Goal: Information Seeking & Learning: Learn about a topic

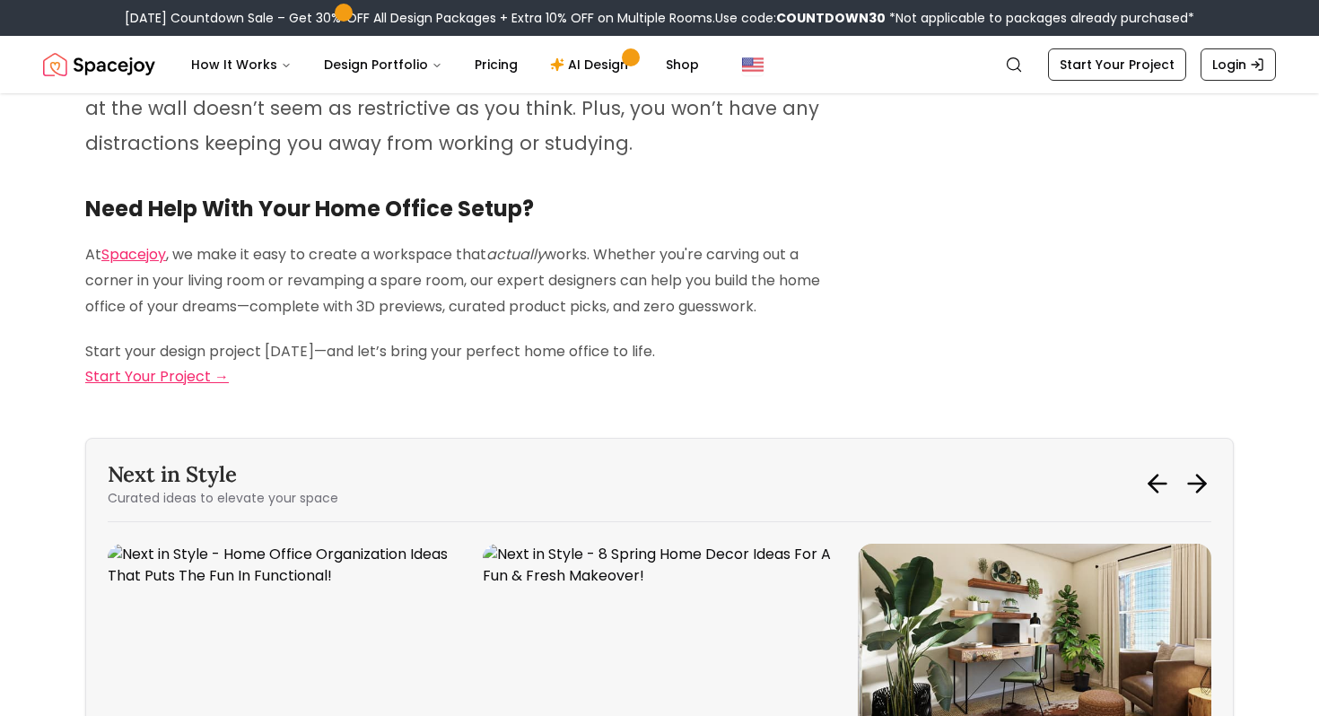
scroll to position [7535, 0]
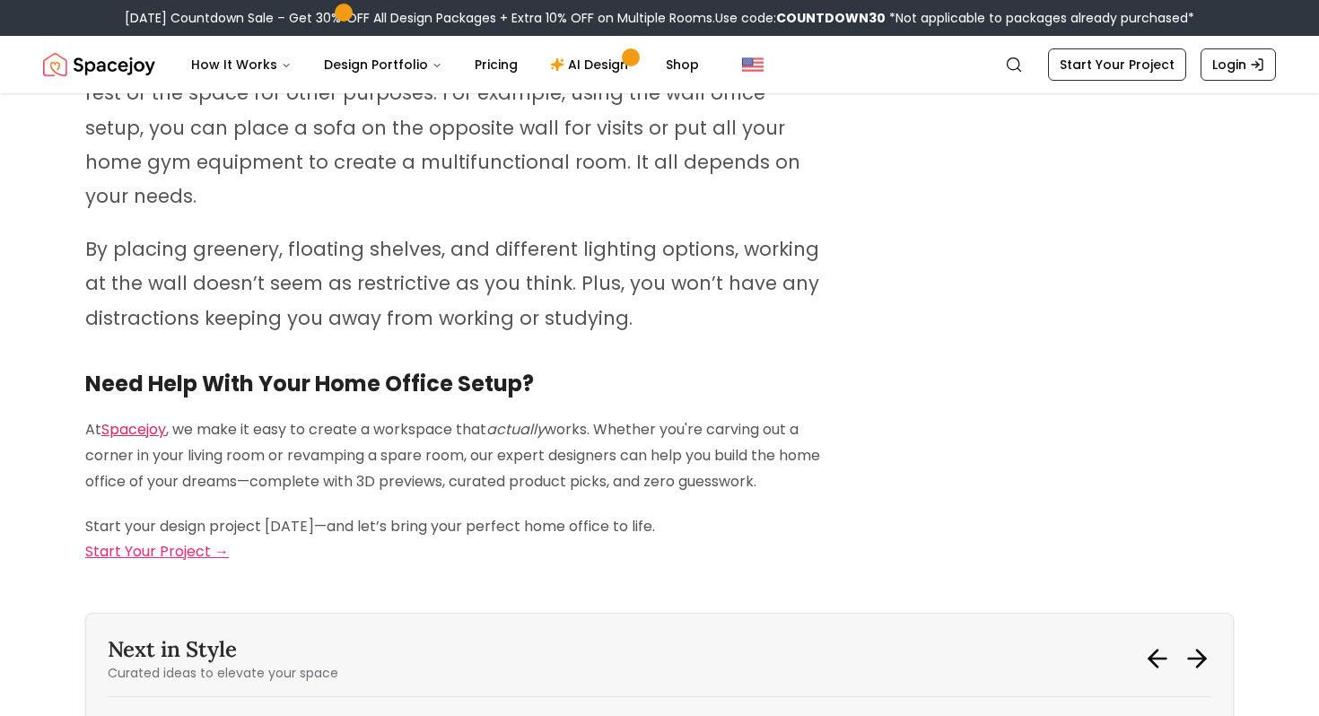
click at [150, 419] on link "Spacejoy" at bounding box center [133, 429] width 65 height 21
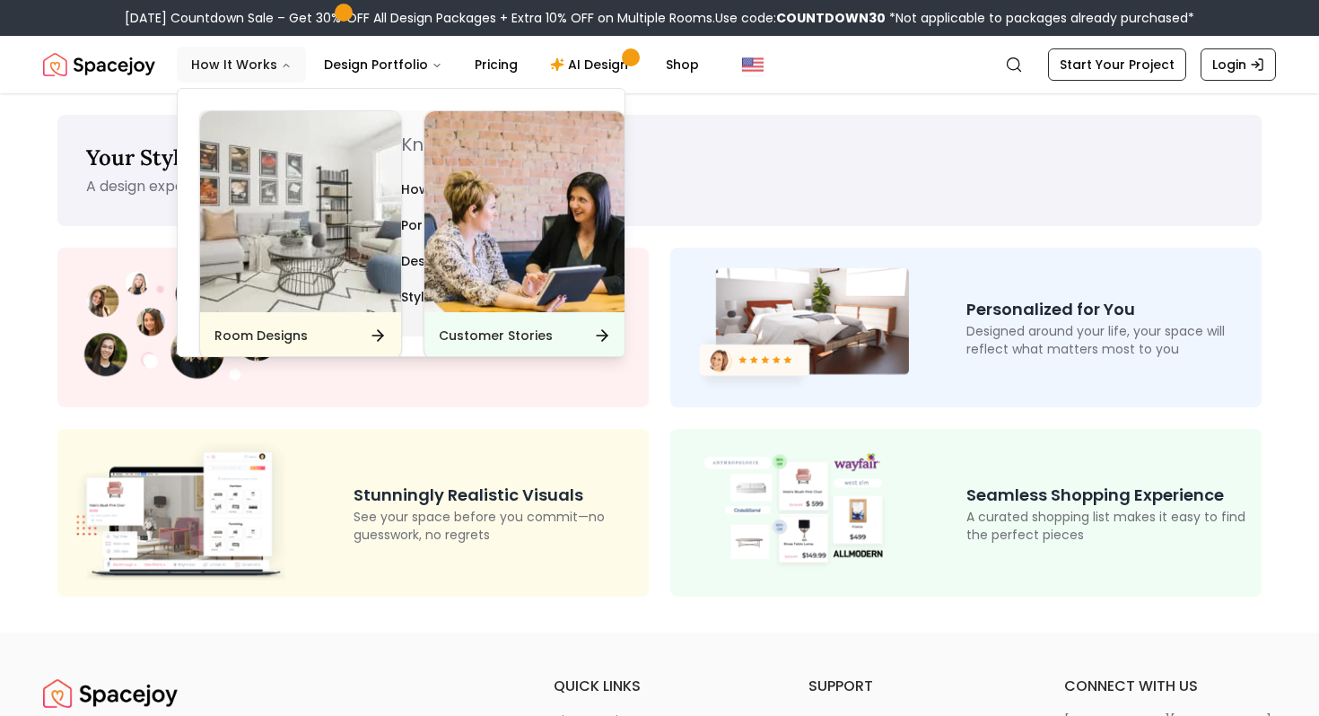
click at [266, 61] on button "How It Works" at bounding box center [241, 65] width 129 height 36
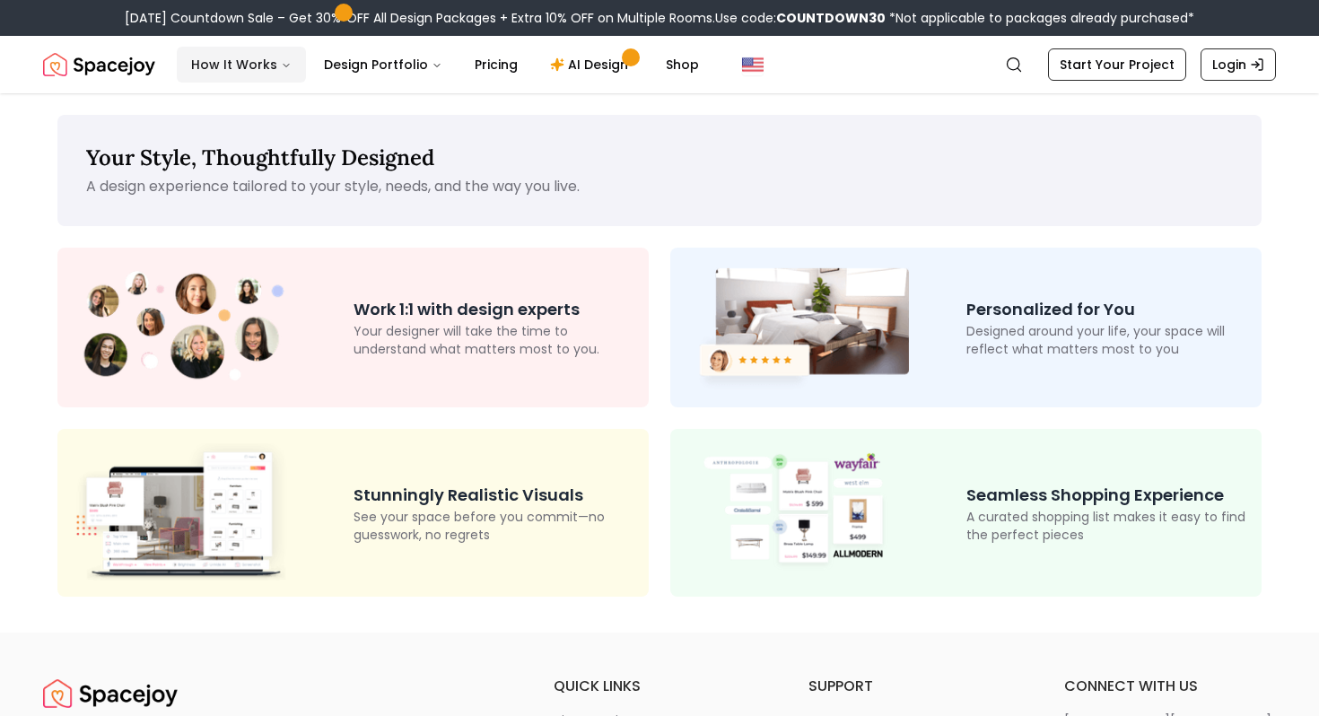
click at [266, 61] on button "How It Works" at bounding box center [241, 65] width 129 height 36
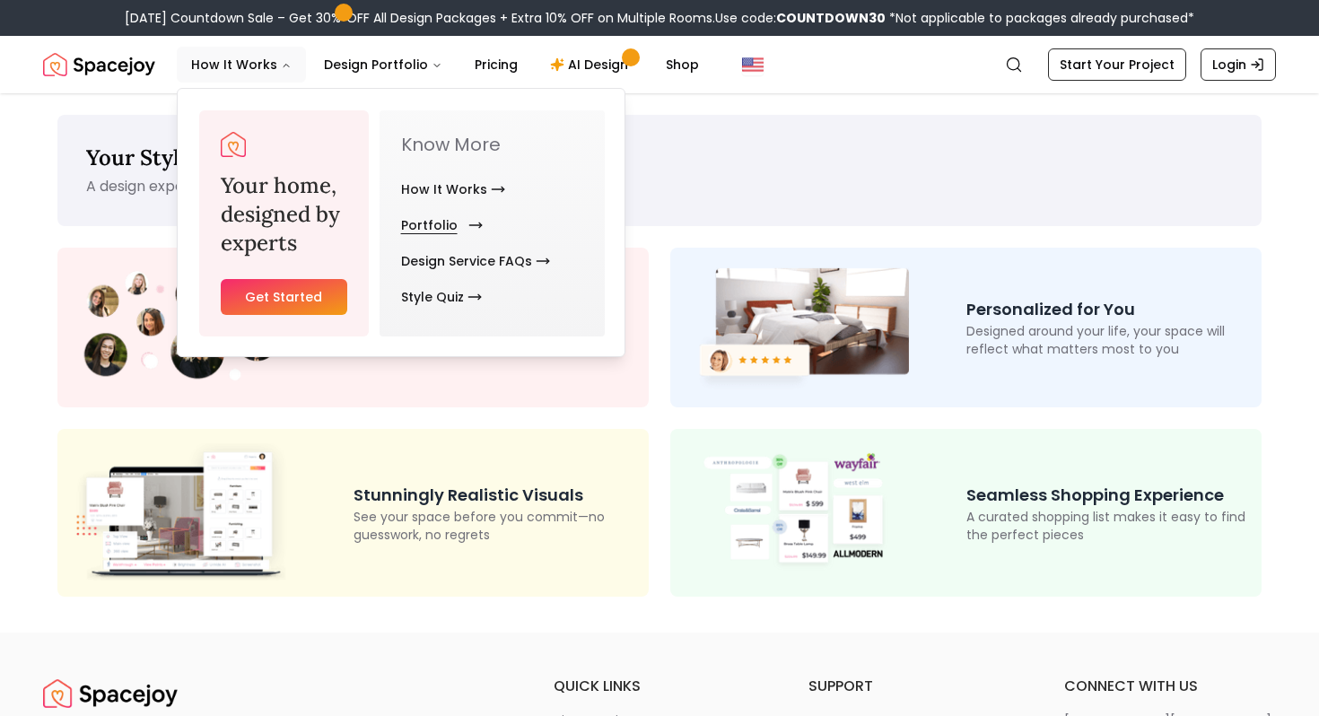
click at [451, 222] on link "Portfolio" at bounding box center [438, 225] width 74 height 36
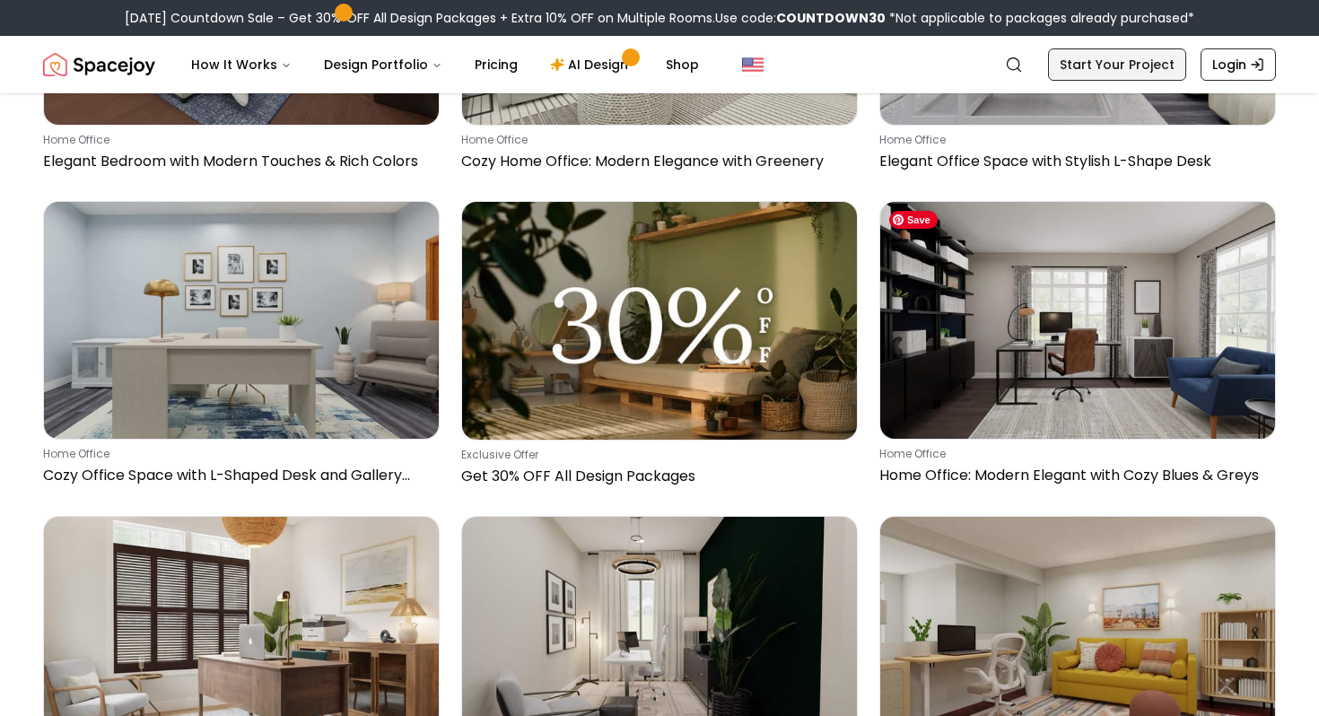
scroll to position [1642, 0]
